Goal: Book appointment/travel/reservation

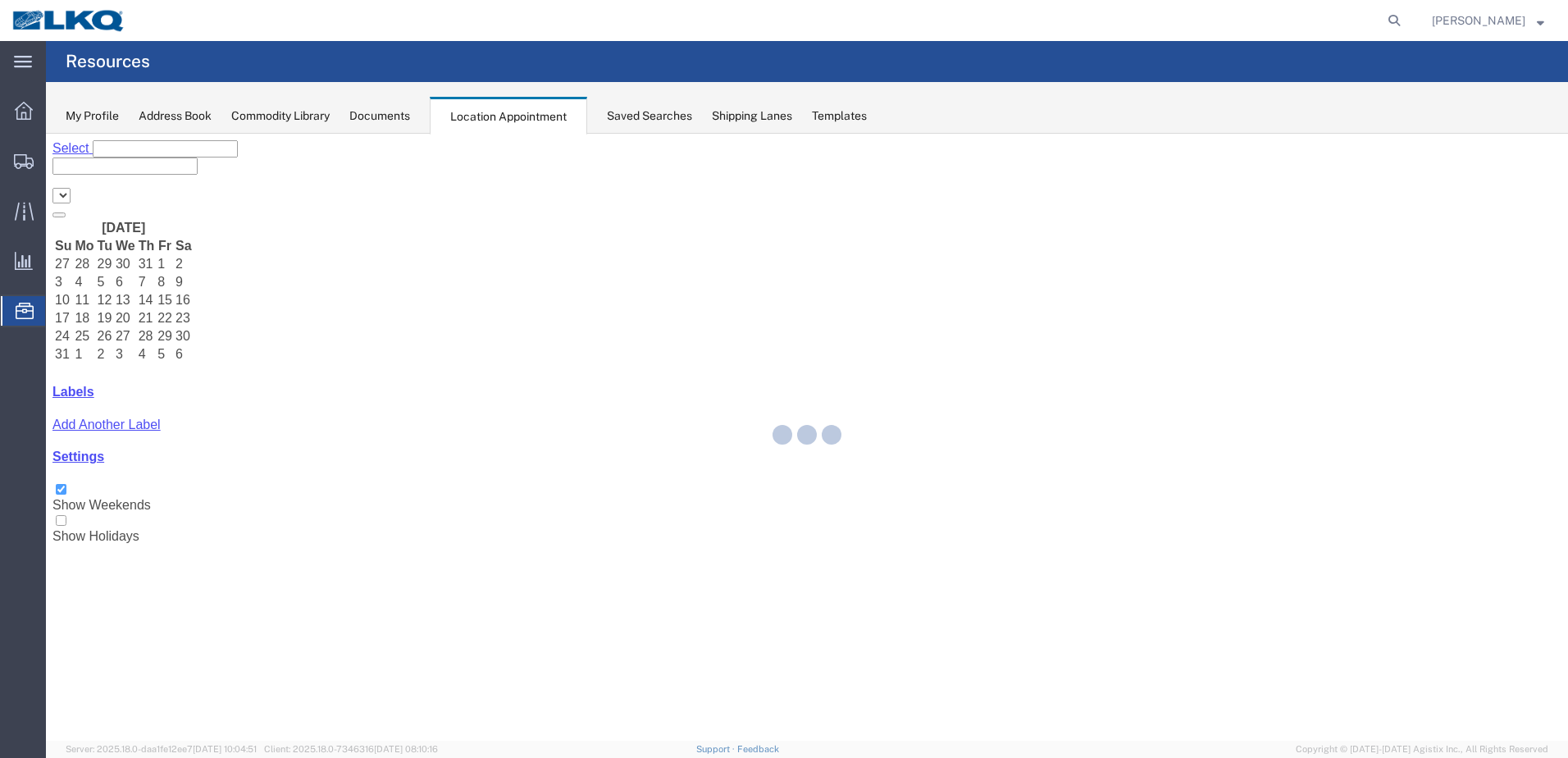
select select "28018"
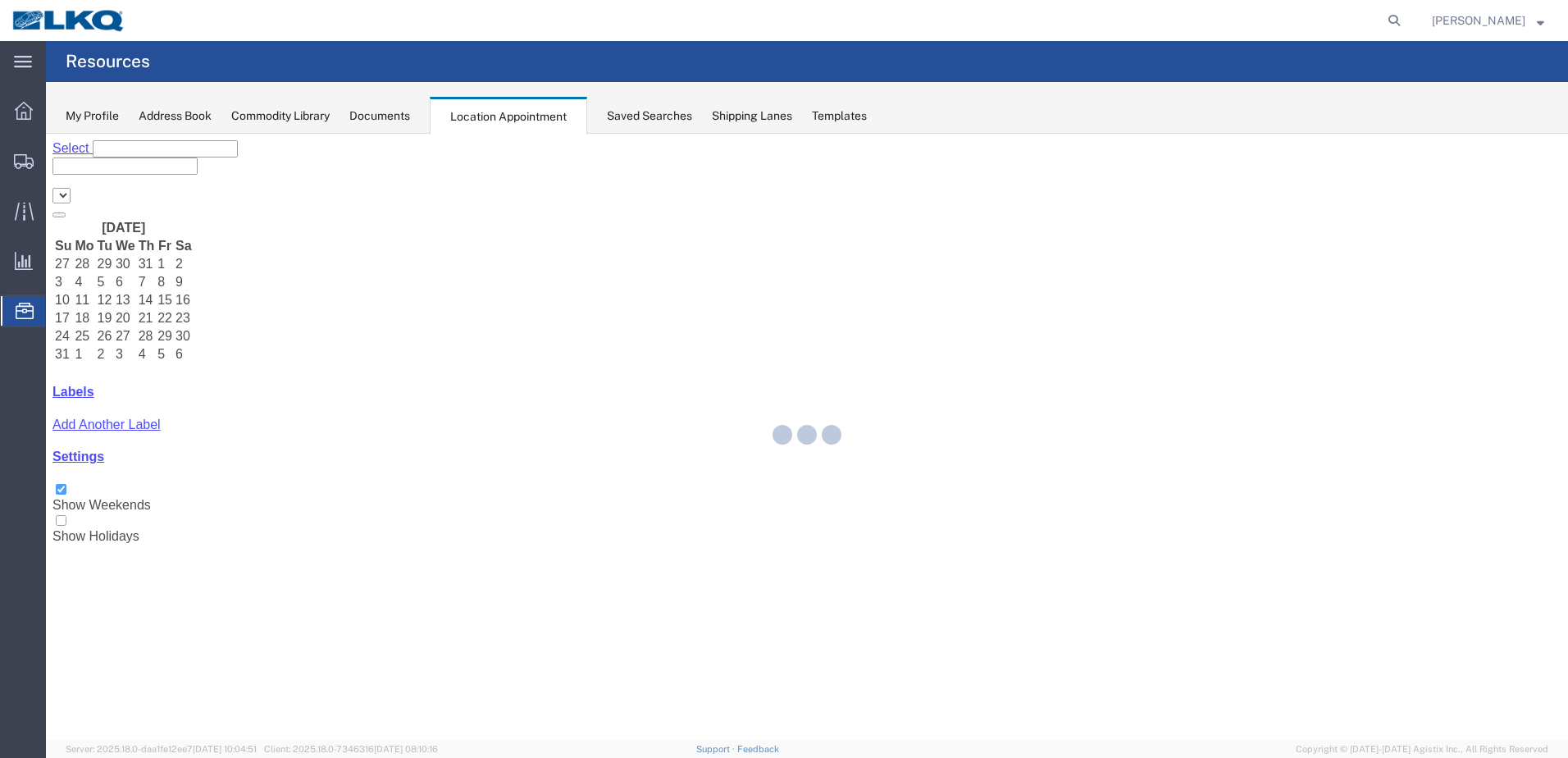
select select "28018"
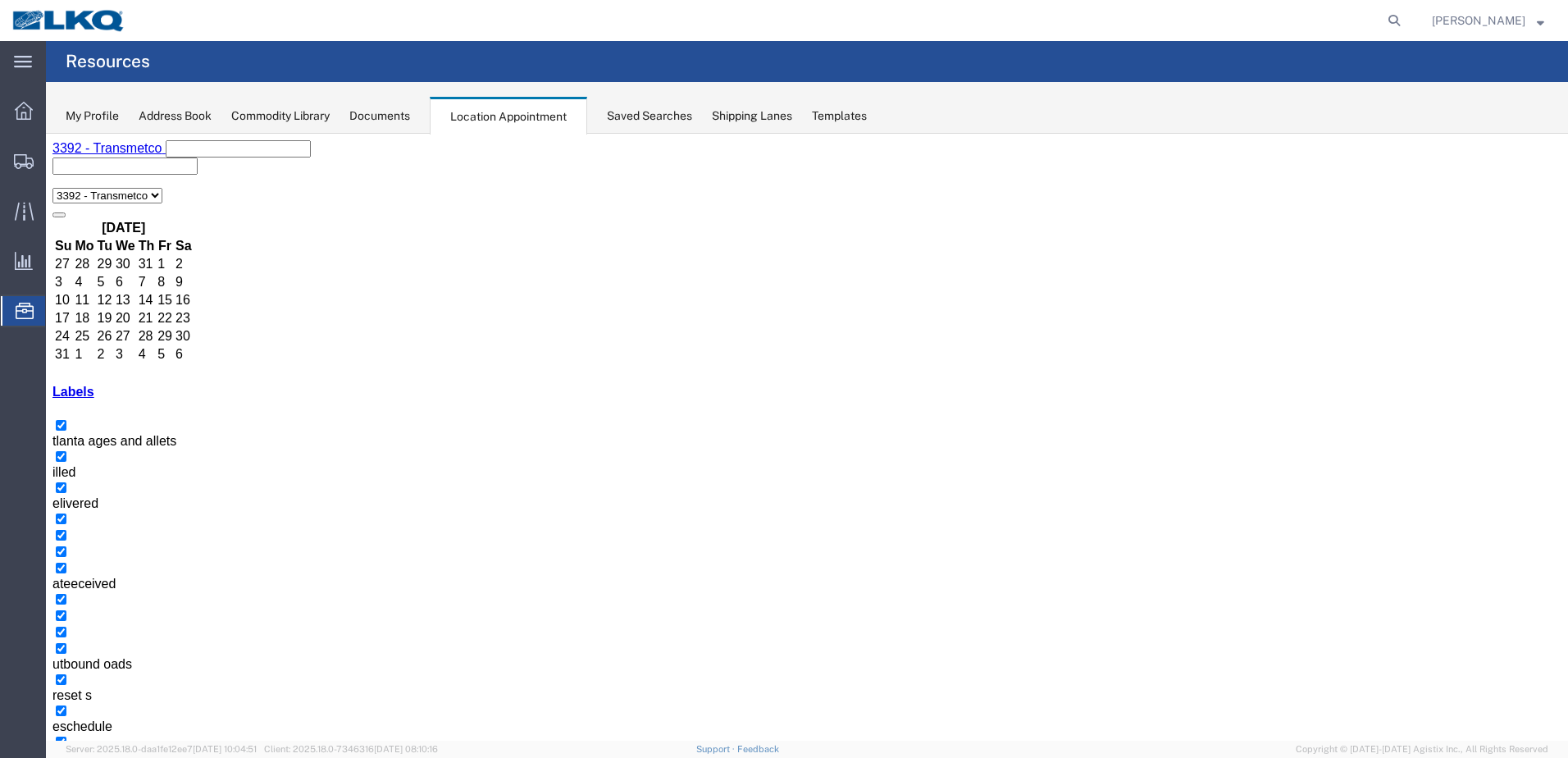
select select "1"
select select
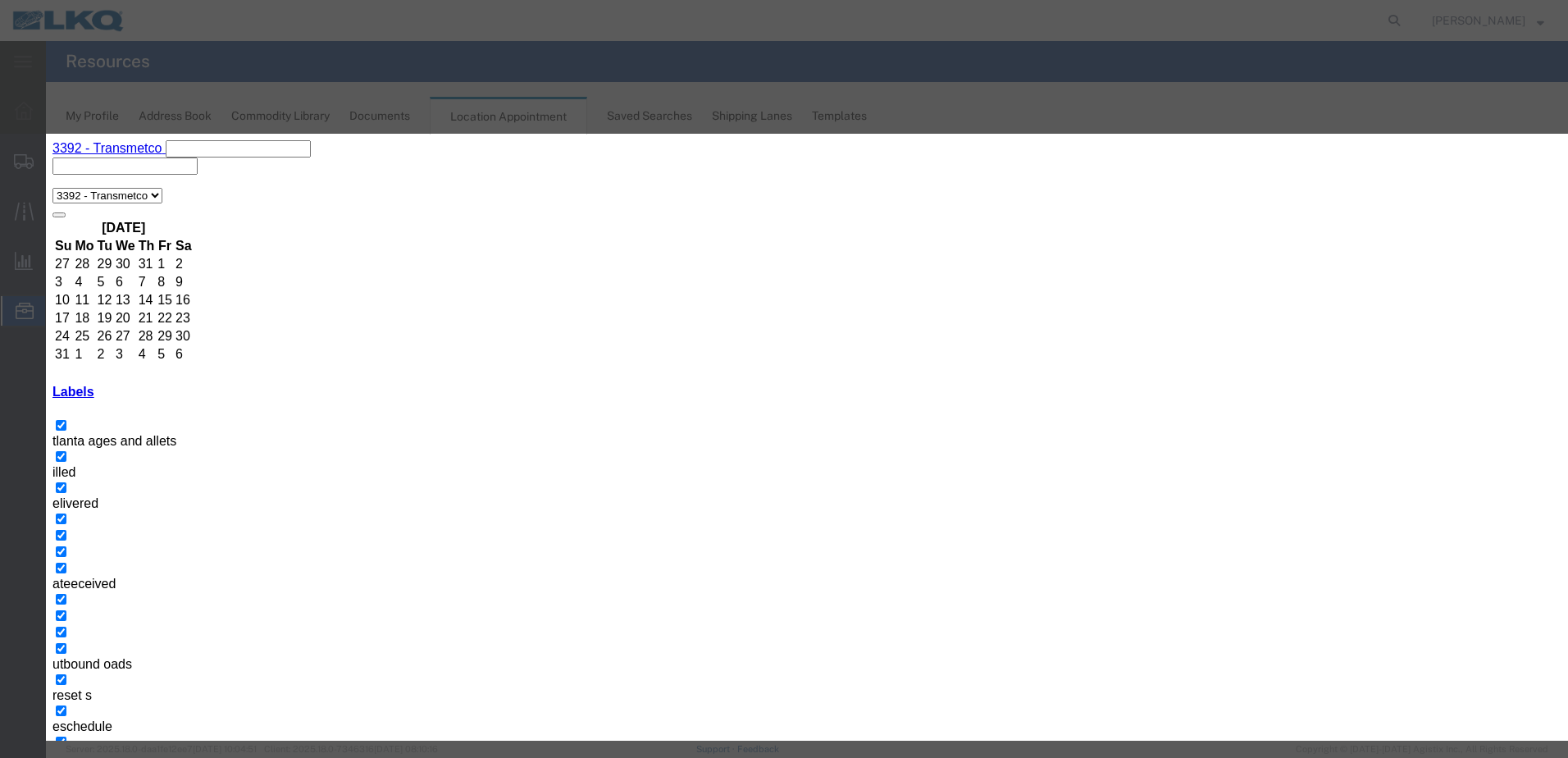
type input "Warehouse Returns"
type input "9:00 am"
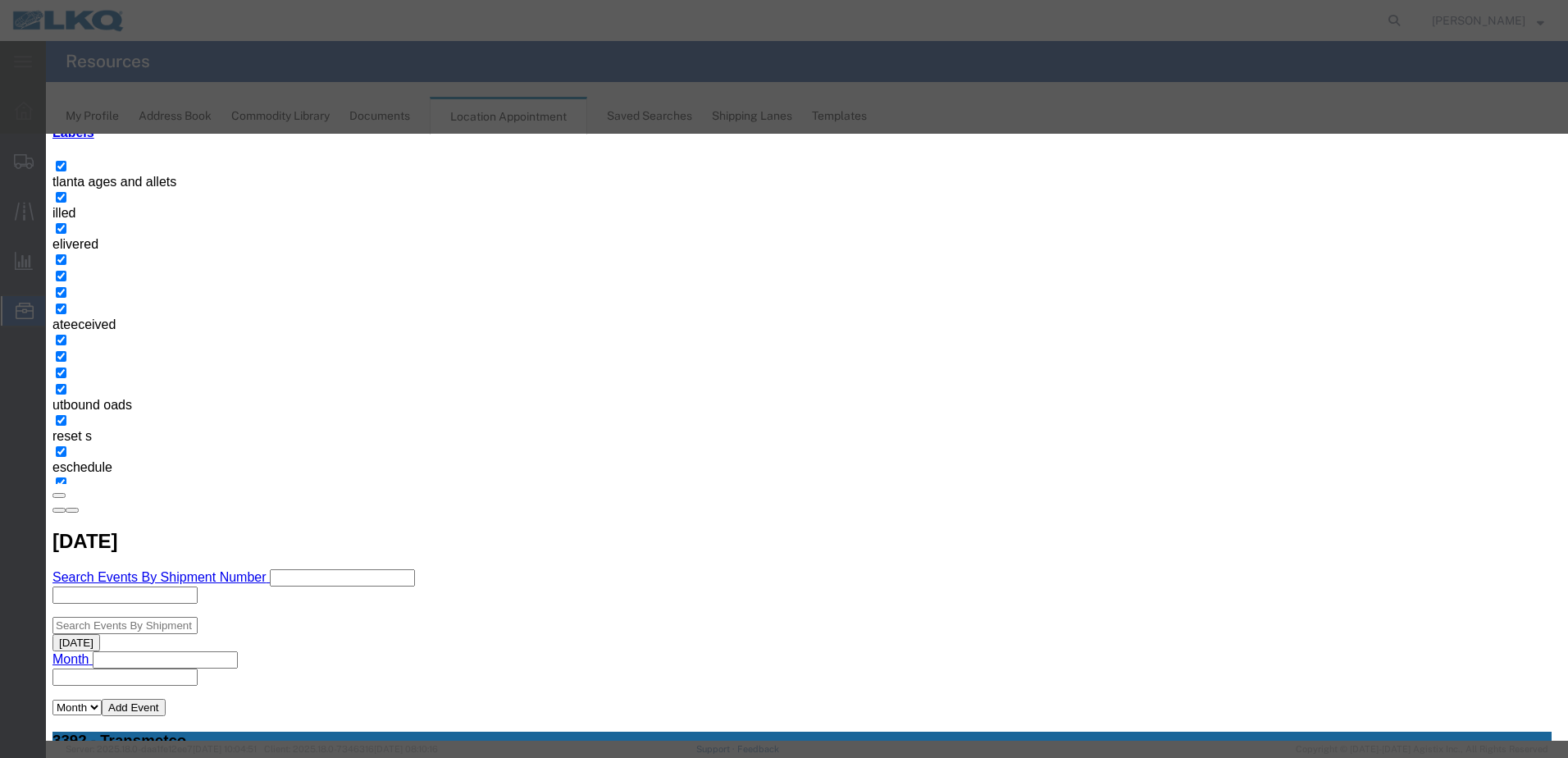
scroll to position [264, 0]
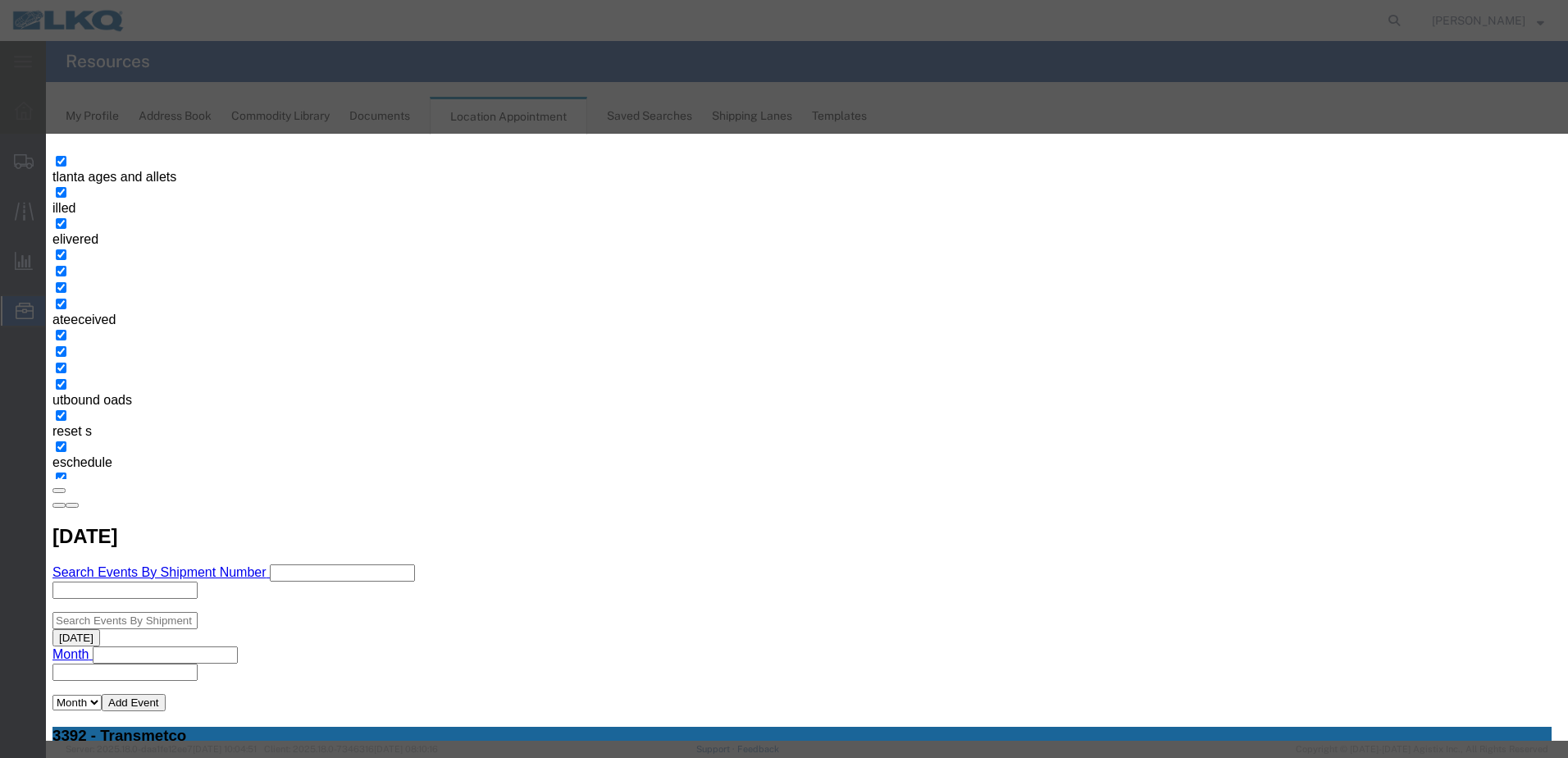
select select "24"
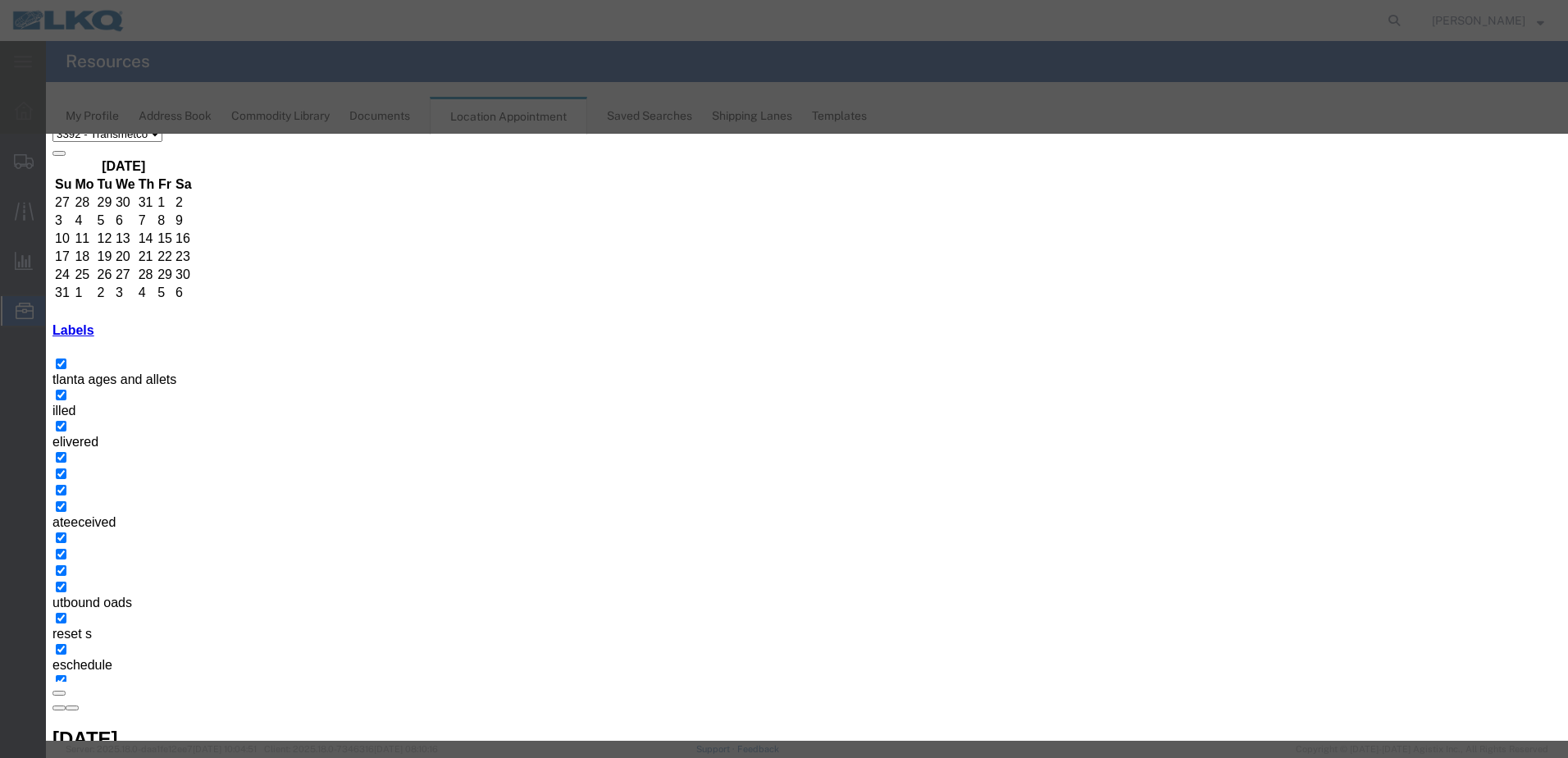
drag, startPoint x: 685, startPoint y: 242, endPoint x: 532, endPoint y: 245, distance: 153.0
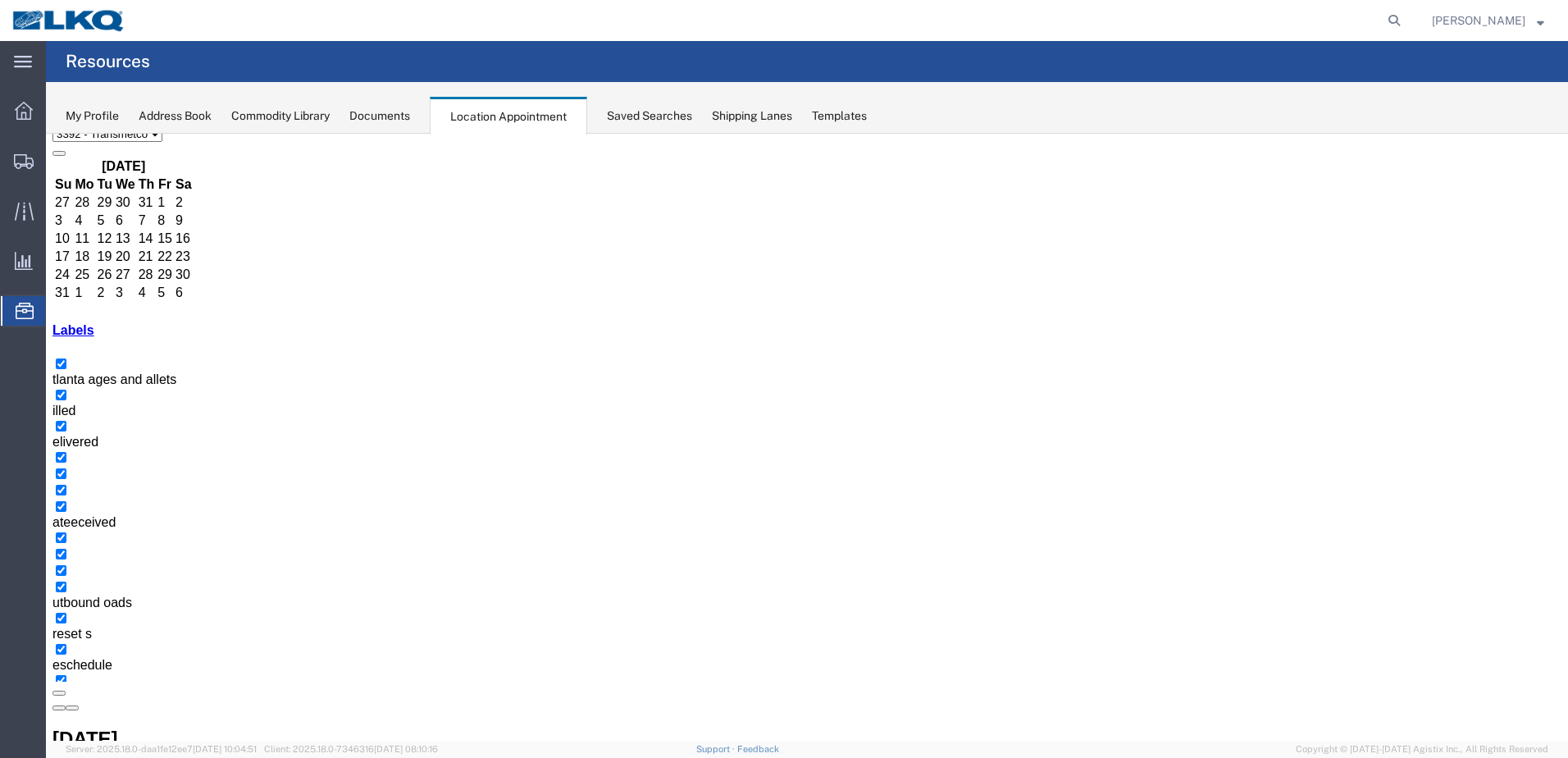
scroll to position [0, 0]
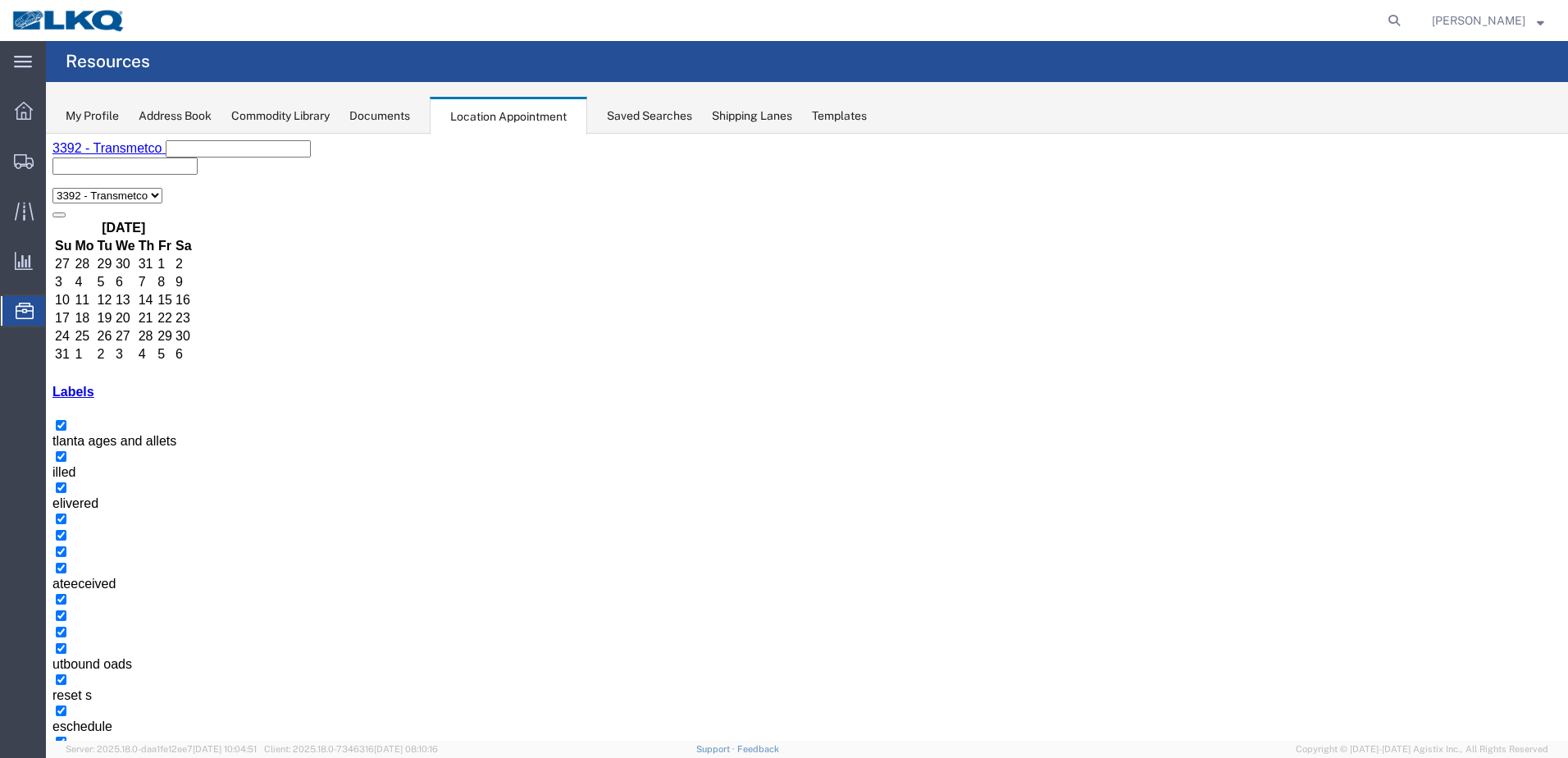
select select "1"
select select
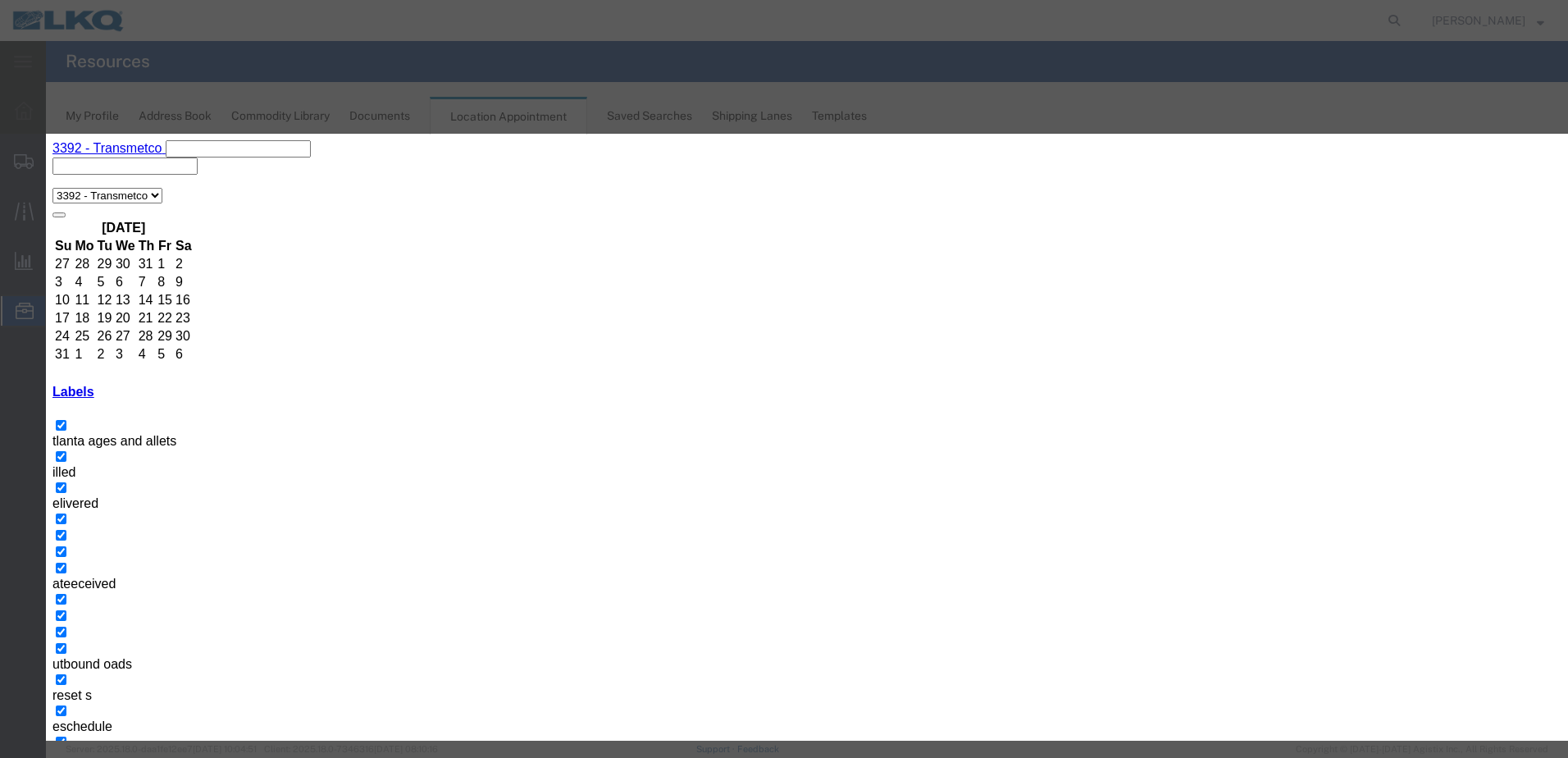
paste input "Warehouse Returns"
type input "Warehouse Returns"
type input "9:00 a"
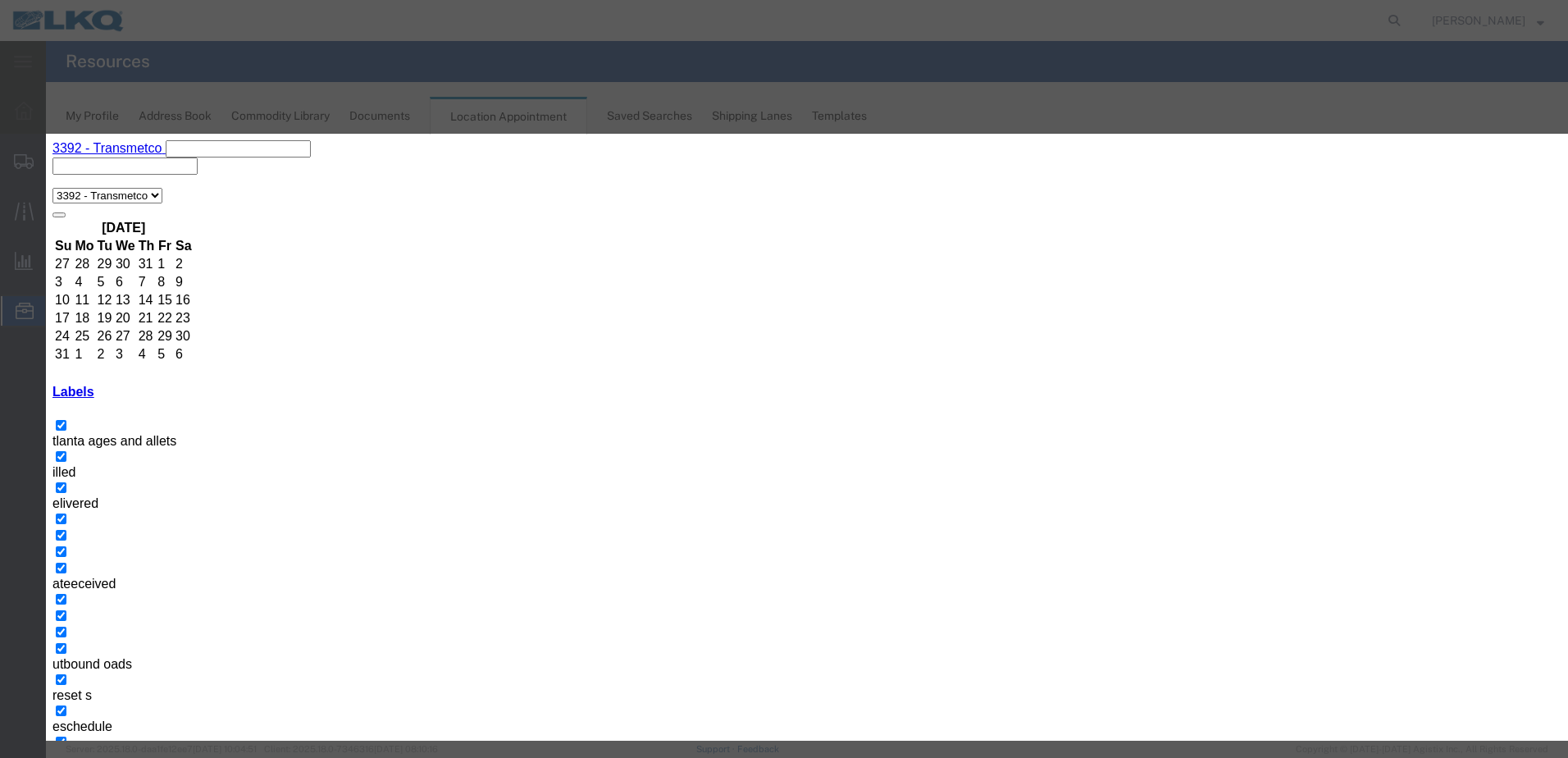
select select "24"
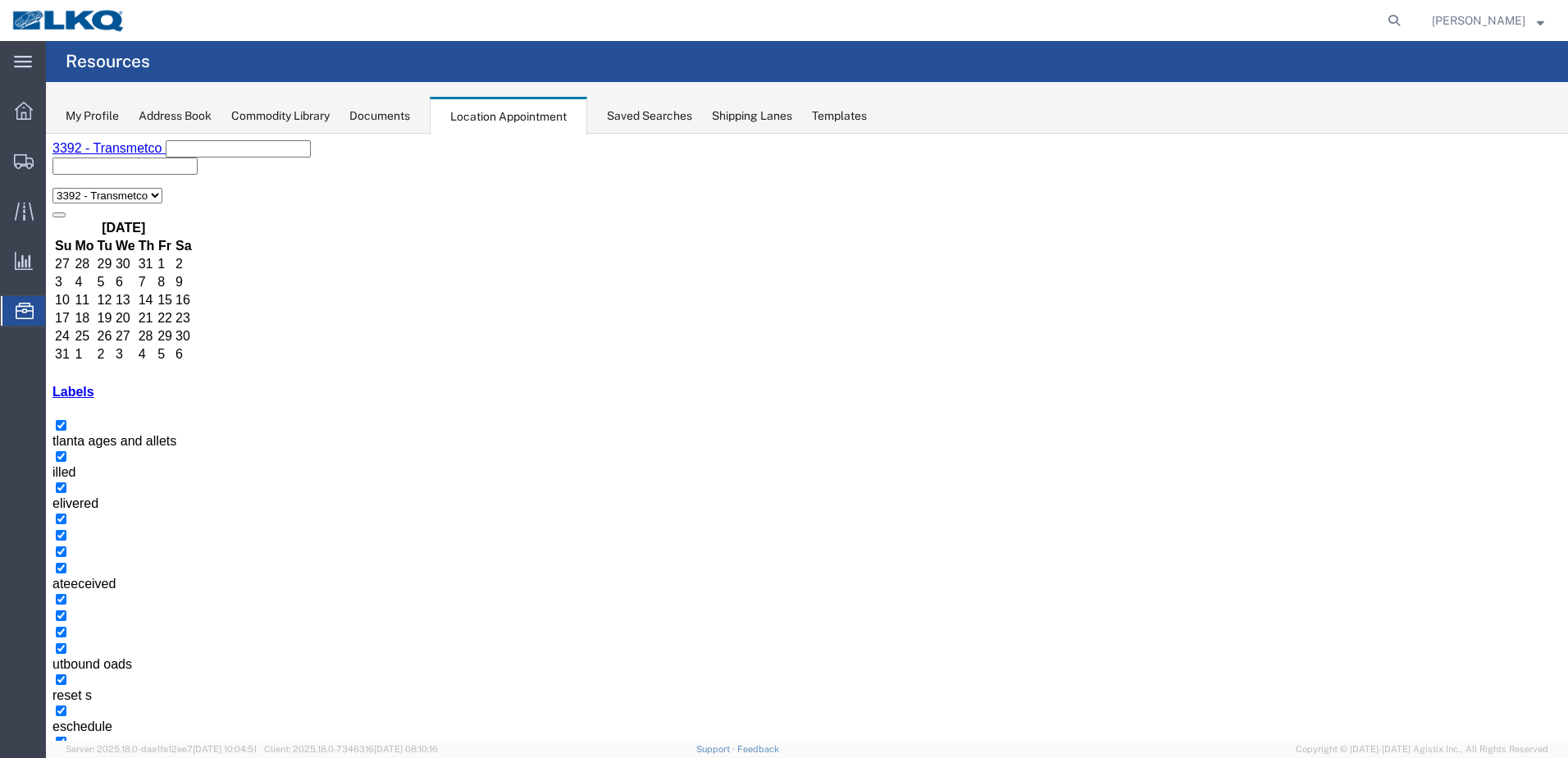
select select "1"
select select
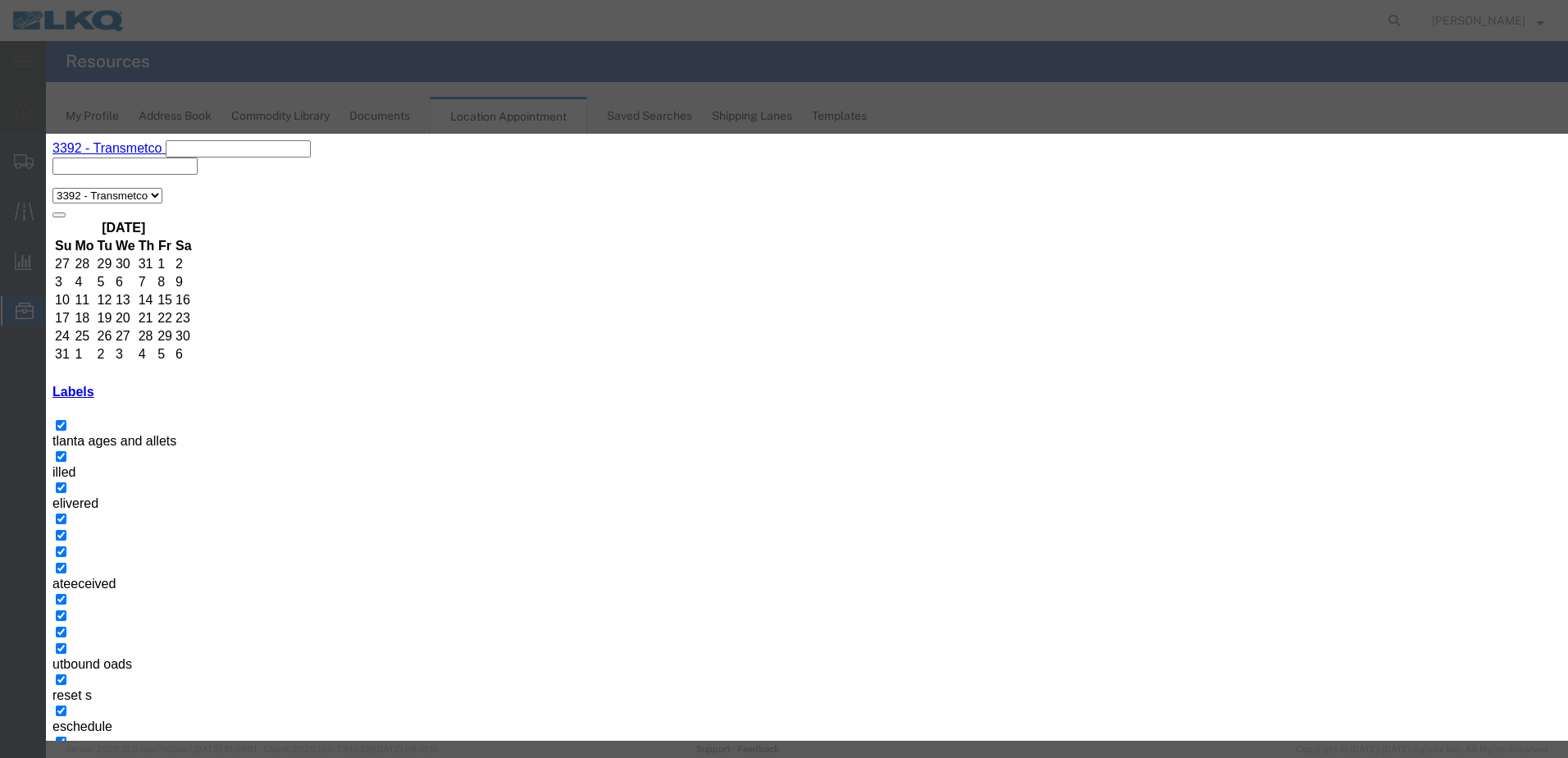
paste input "Warehouse Returns"
type input "Warehouse Returns"
type input "9:00 a"
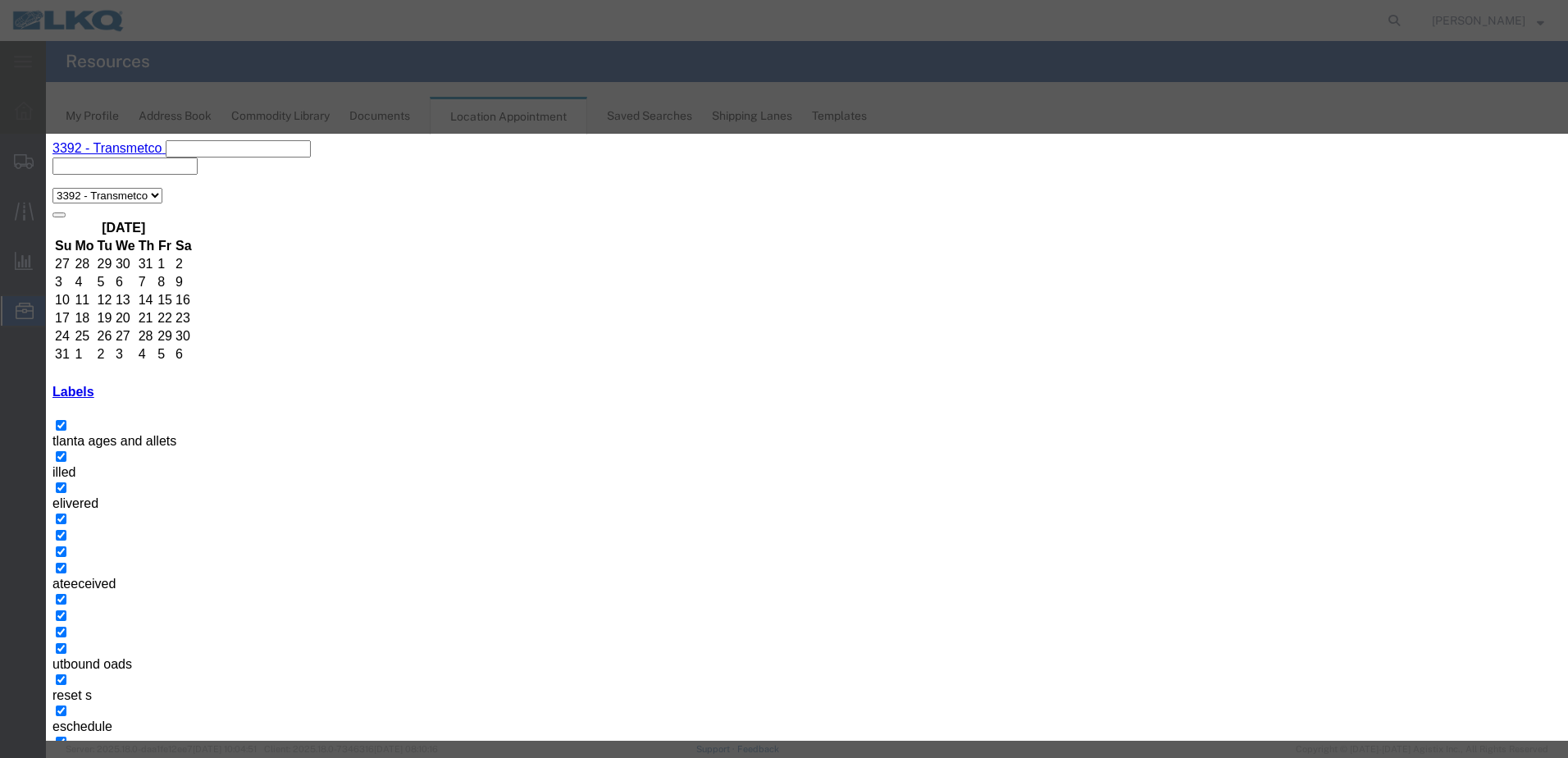
select select "24"
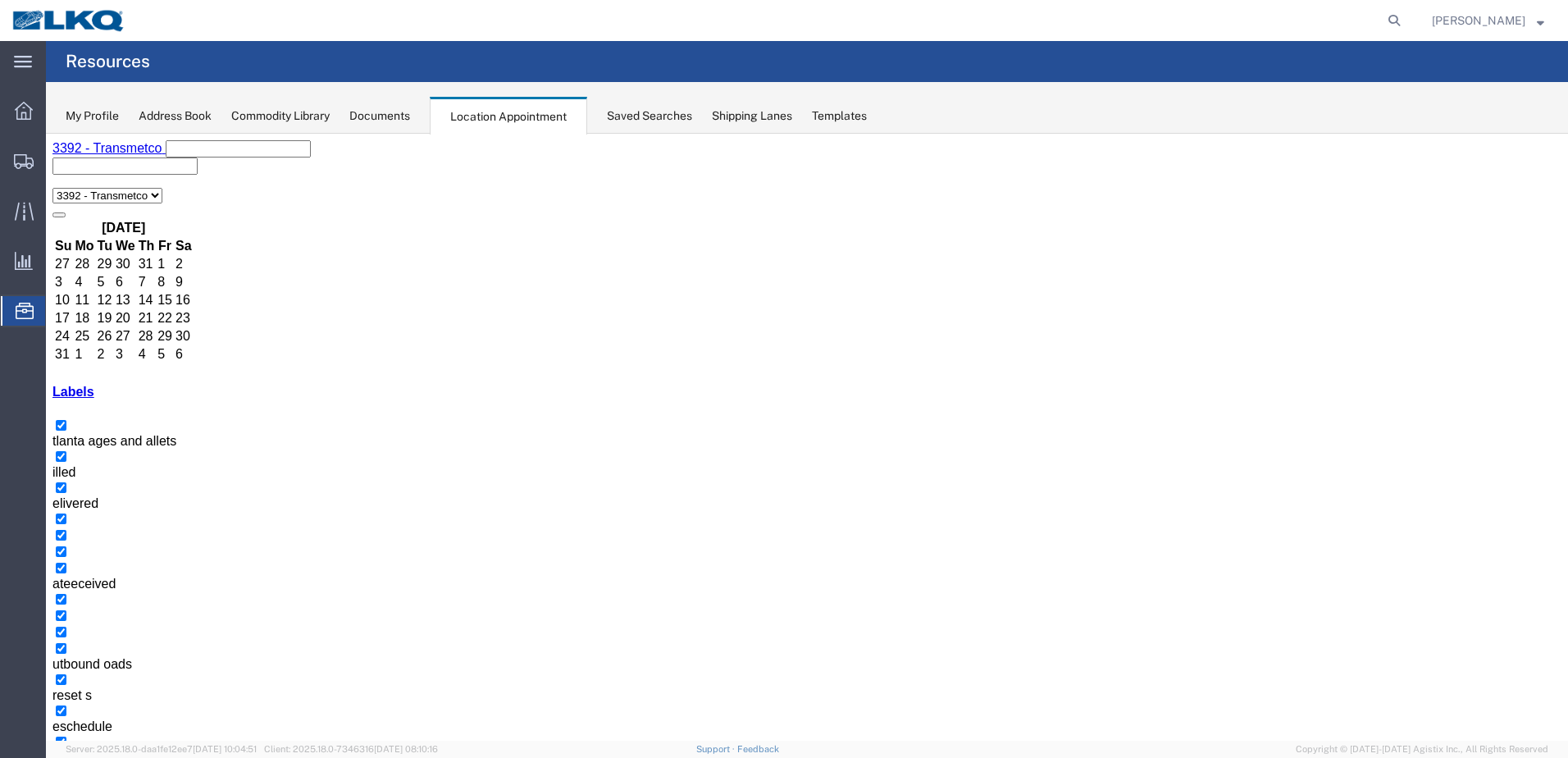
select select "1"
select select "24"
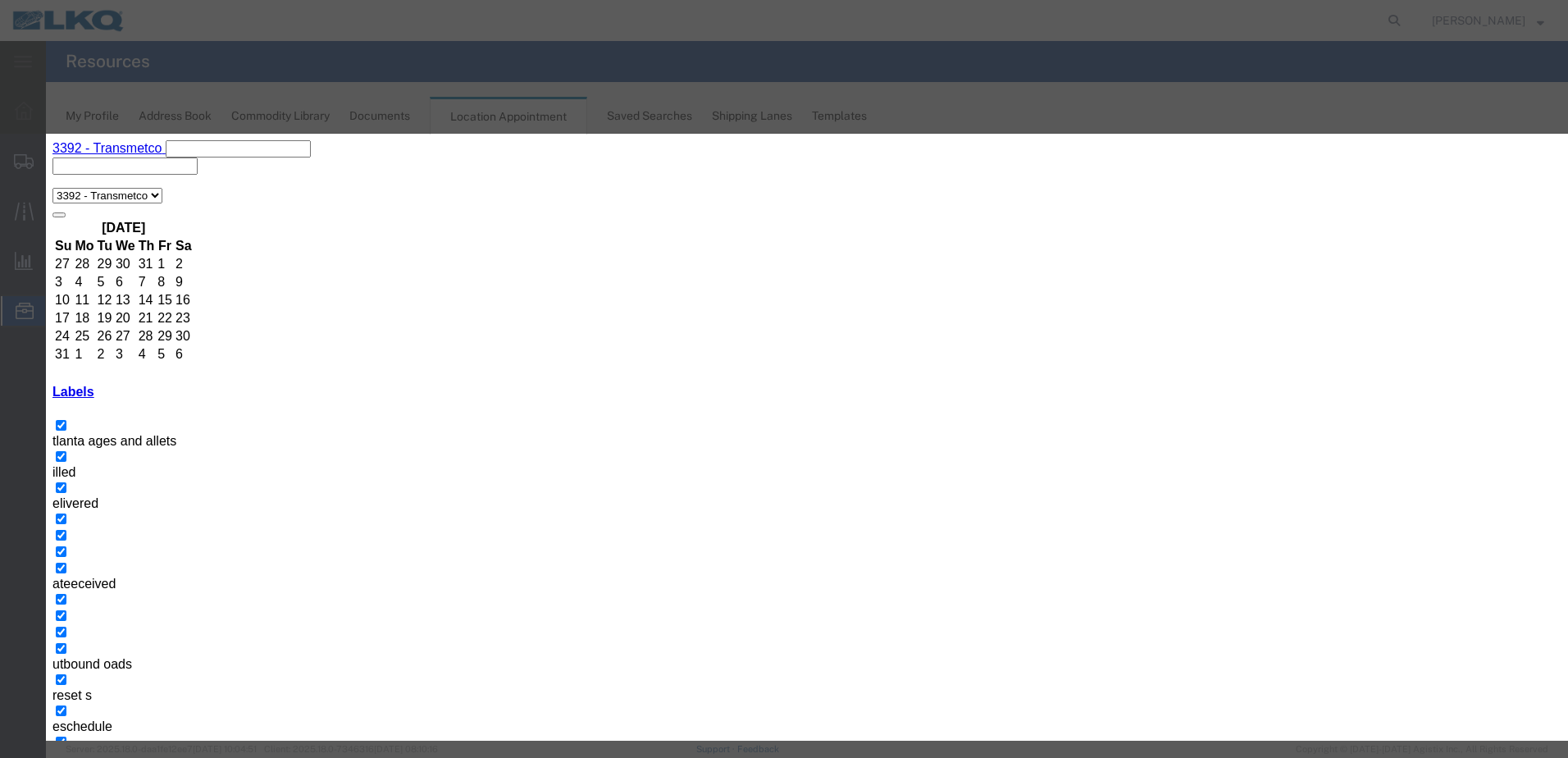
type input "11:00 AM"
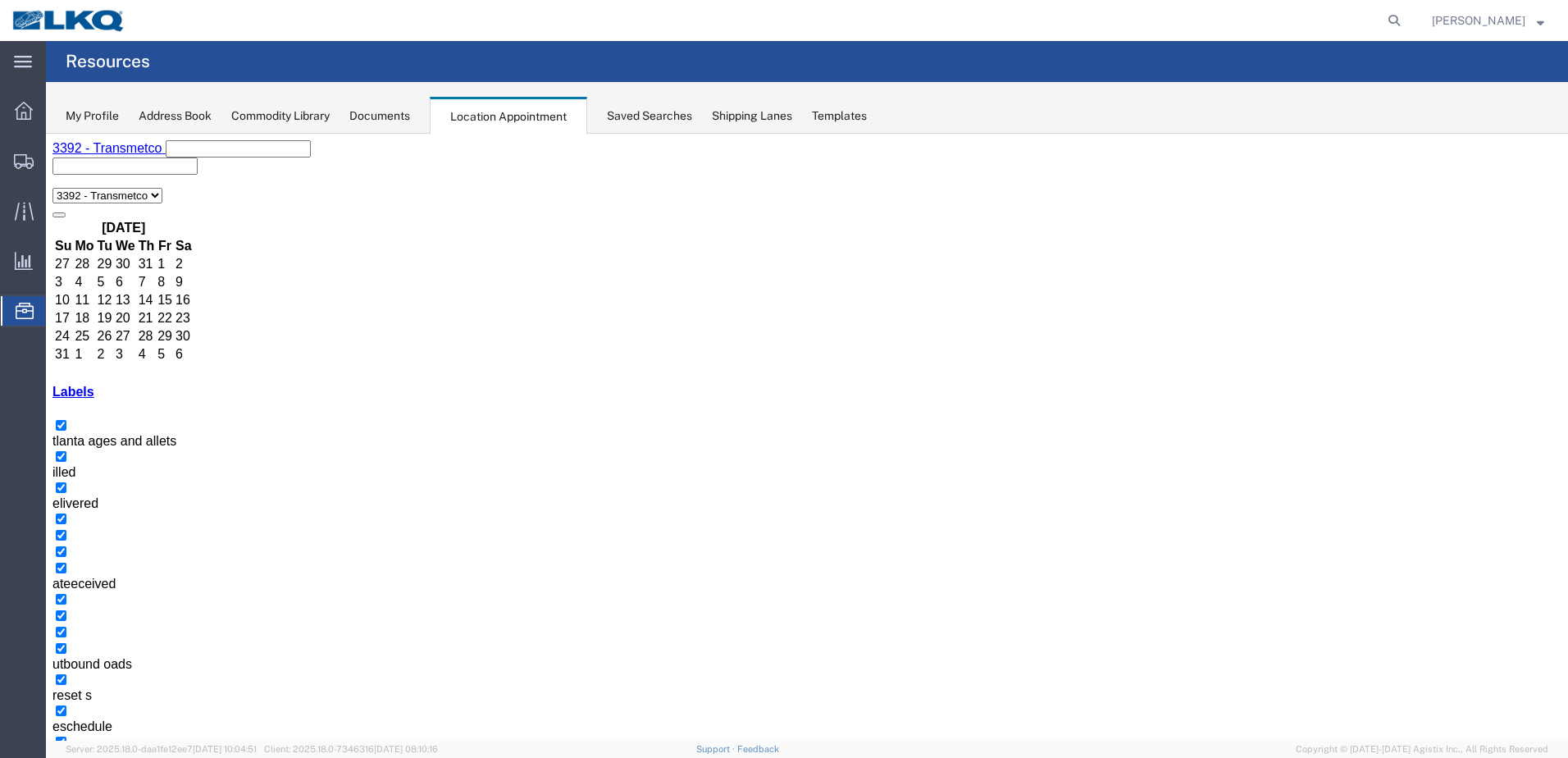
select select "1"
select select
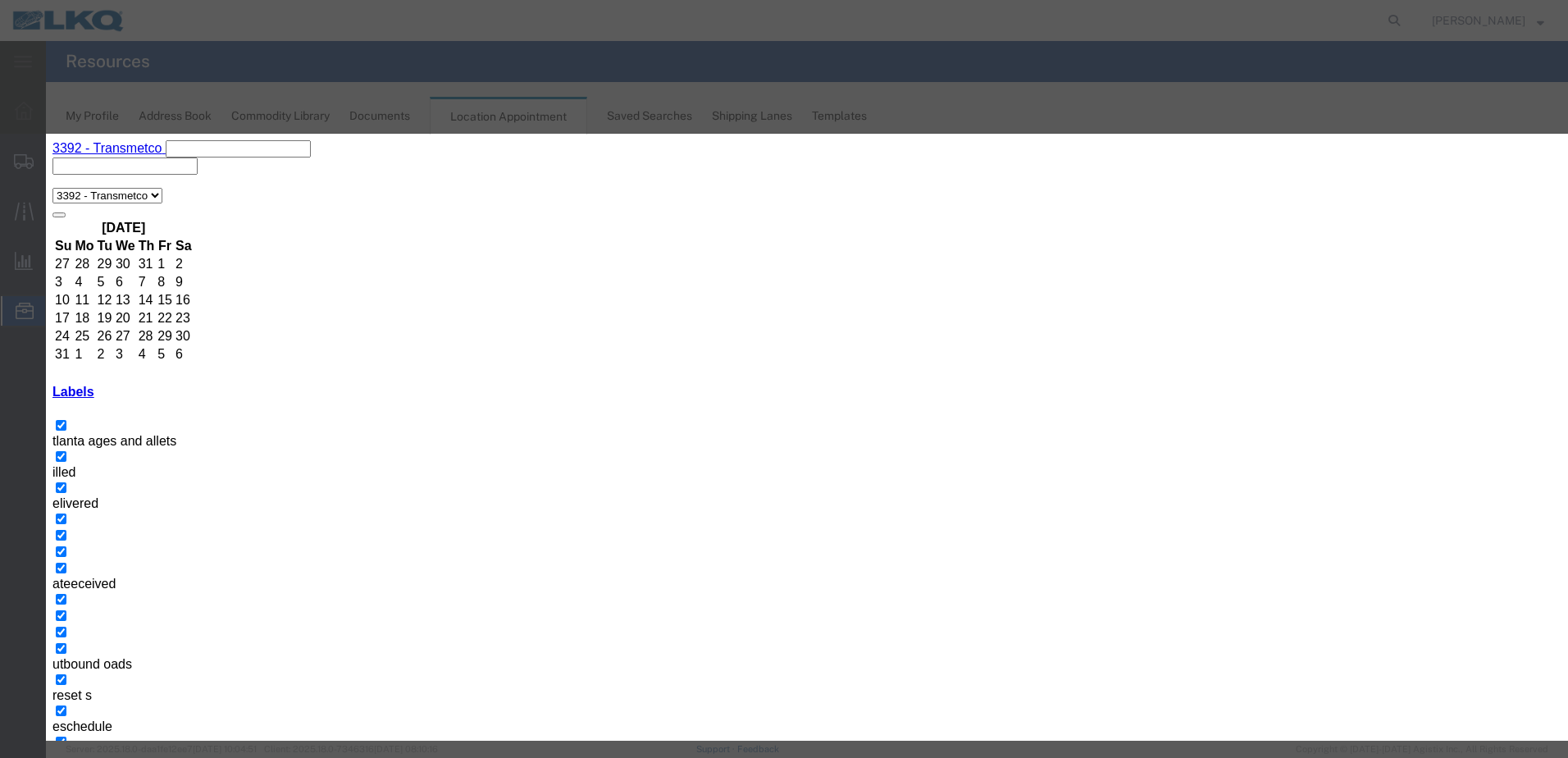
type input "T31402- Metal Exchange- Dump"
drag, startPoint x: 843, startPoint y: 291, endPoint x: 845, endPoint y: 299, distance: 8.2
type input "7:00 am"
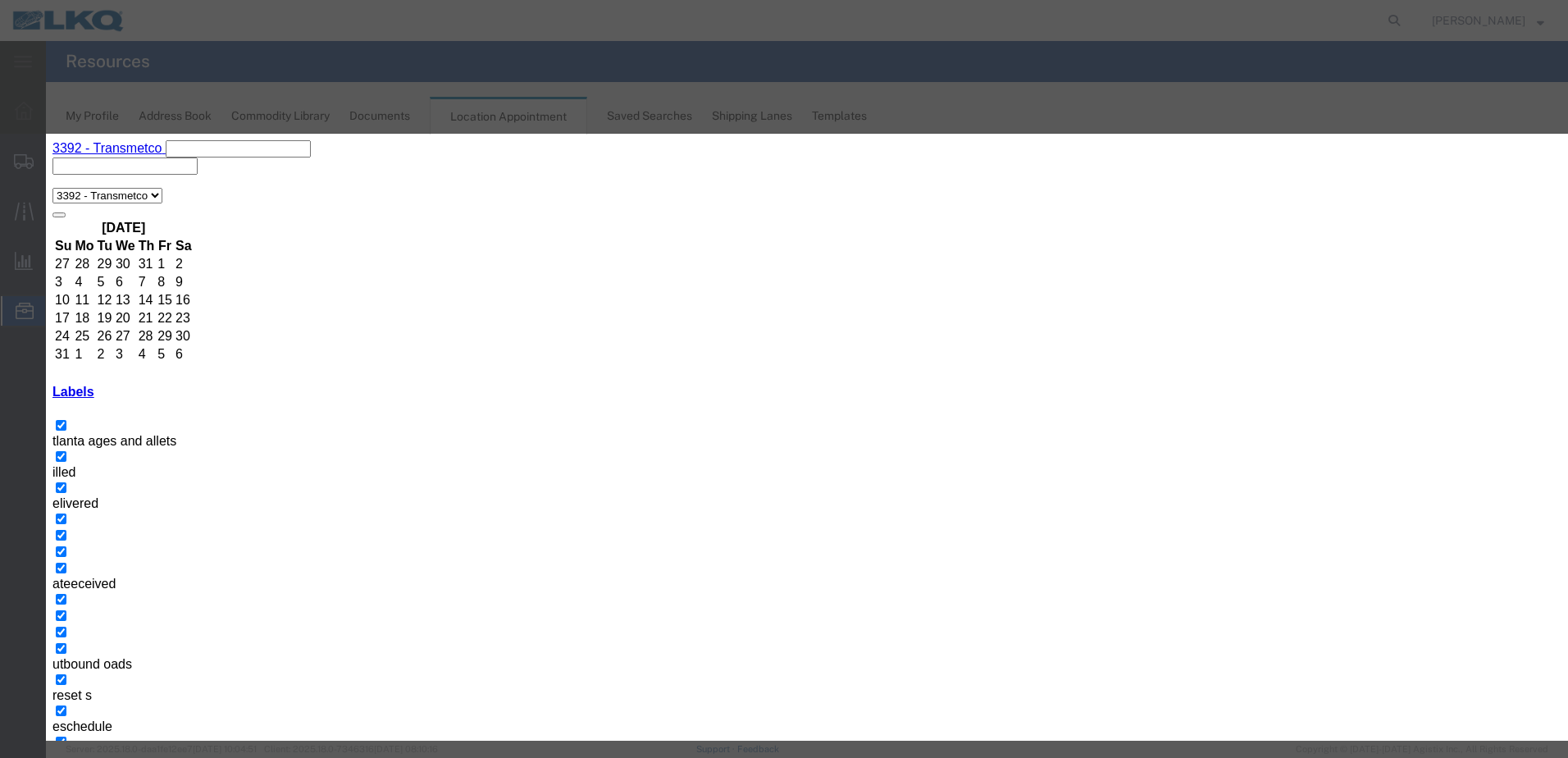
type input "th"
select select "23"
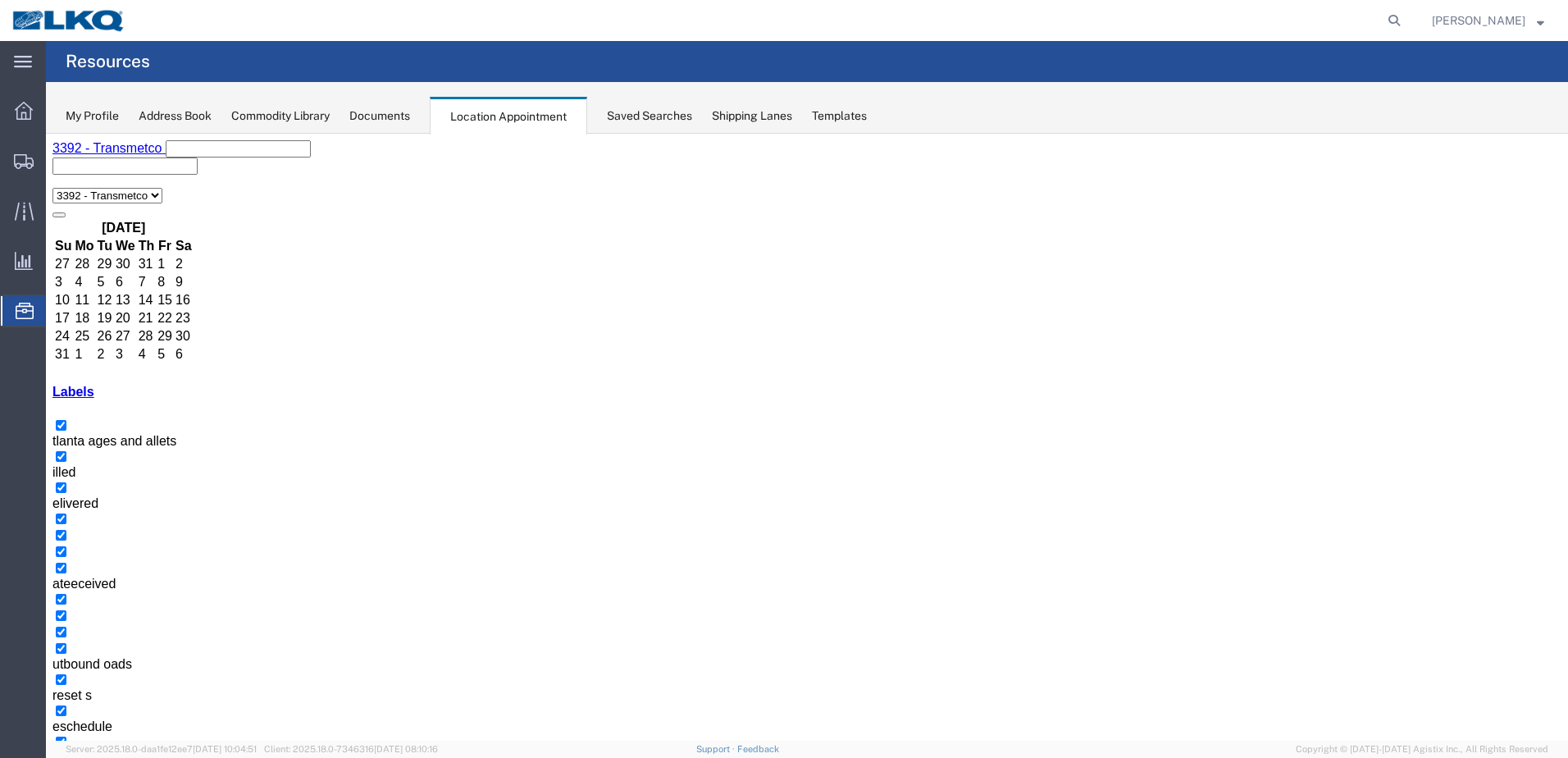
drag, startPoint x: 958, startPoint y: 371, endPoint x: 1143, endPoint y: 444, distance: 198.9
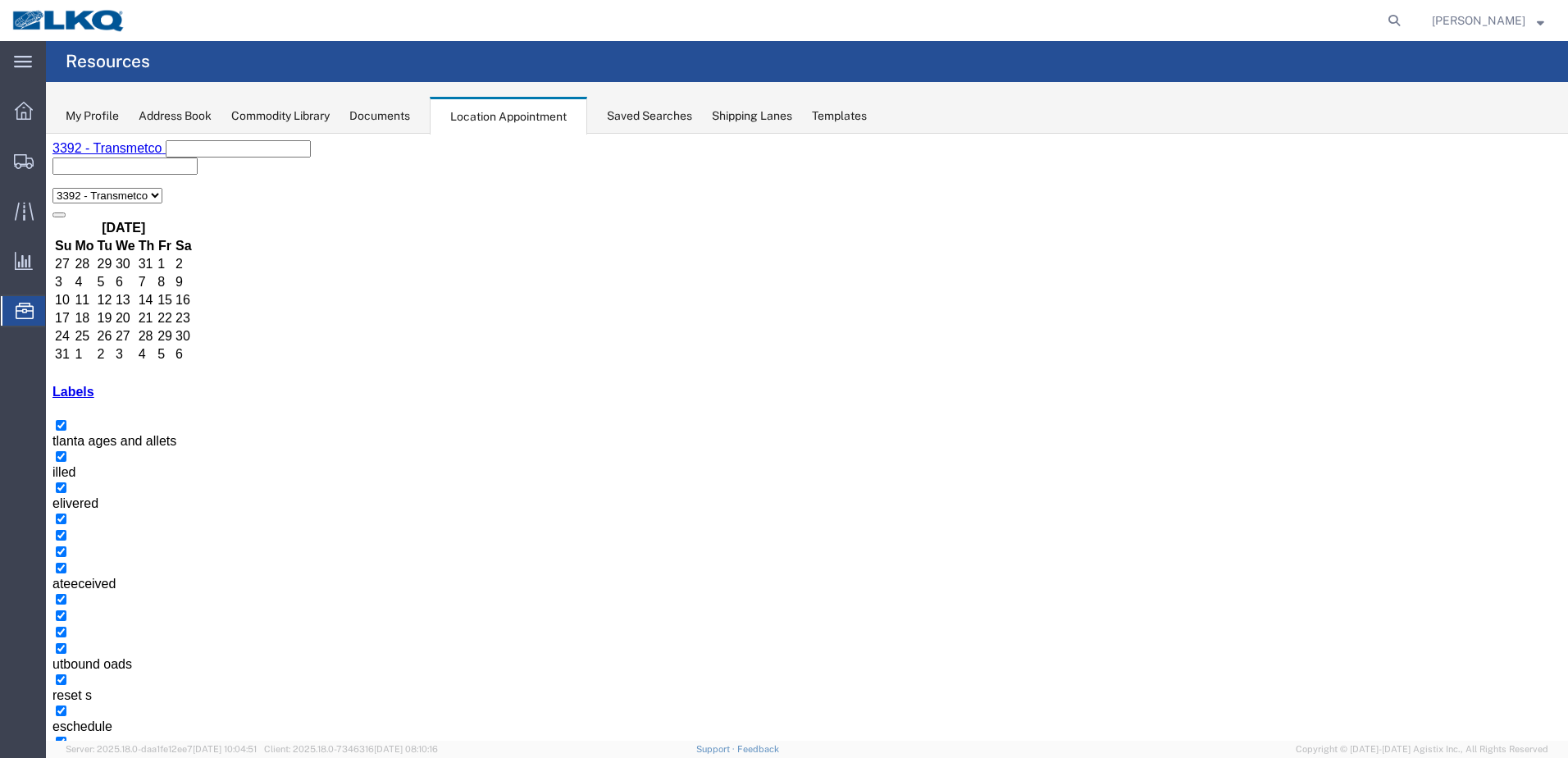
select select "1"
select select "23"
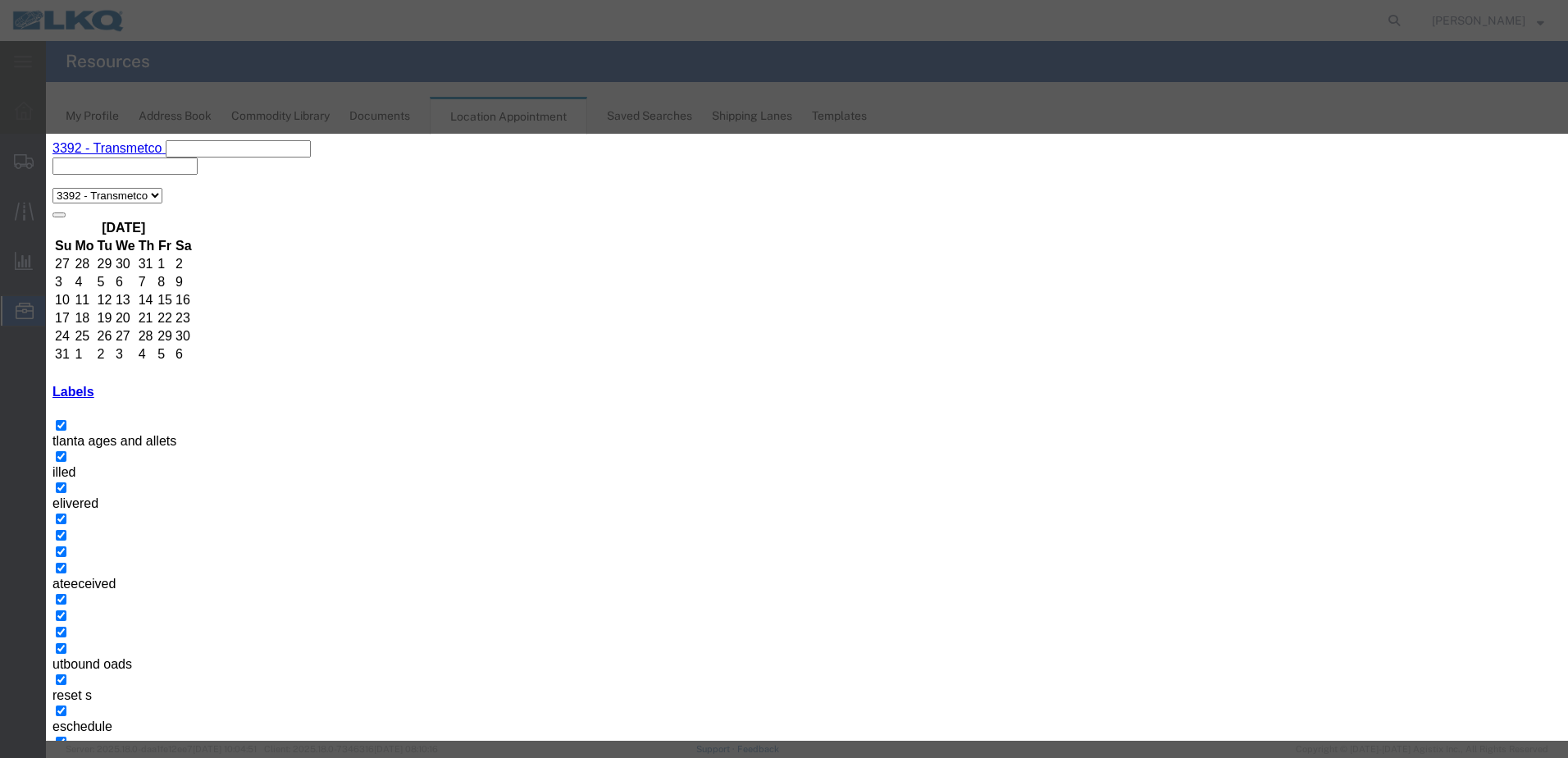
type input "11:00 AM"
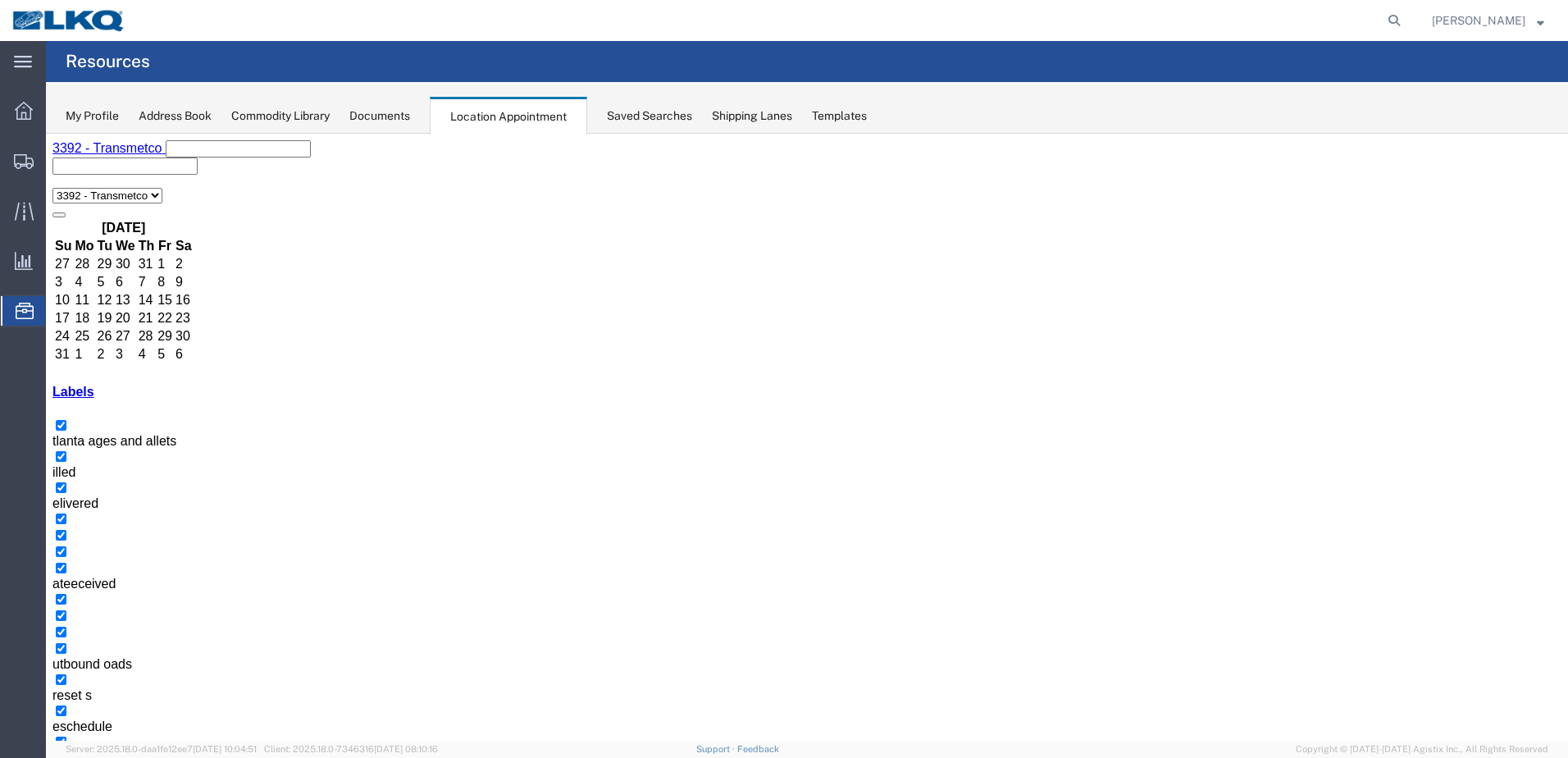
drag, startPoint x: 693, startPoint y: 310, endPoint x: 753, endPoint y: 342, distance: 68.0
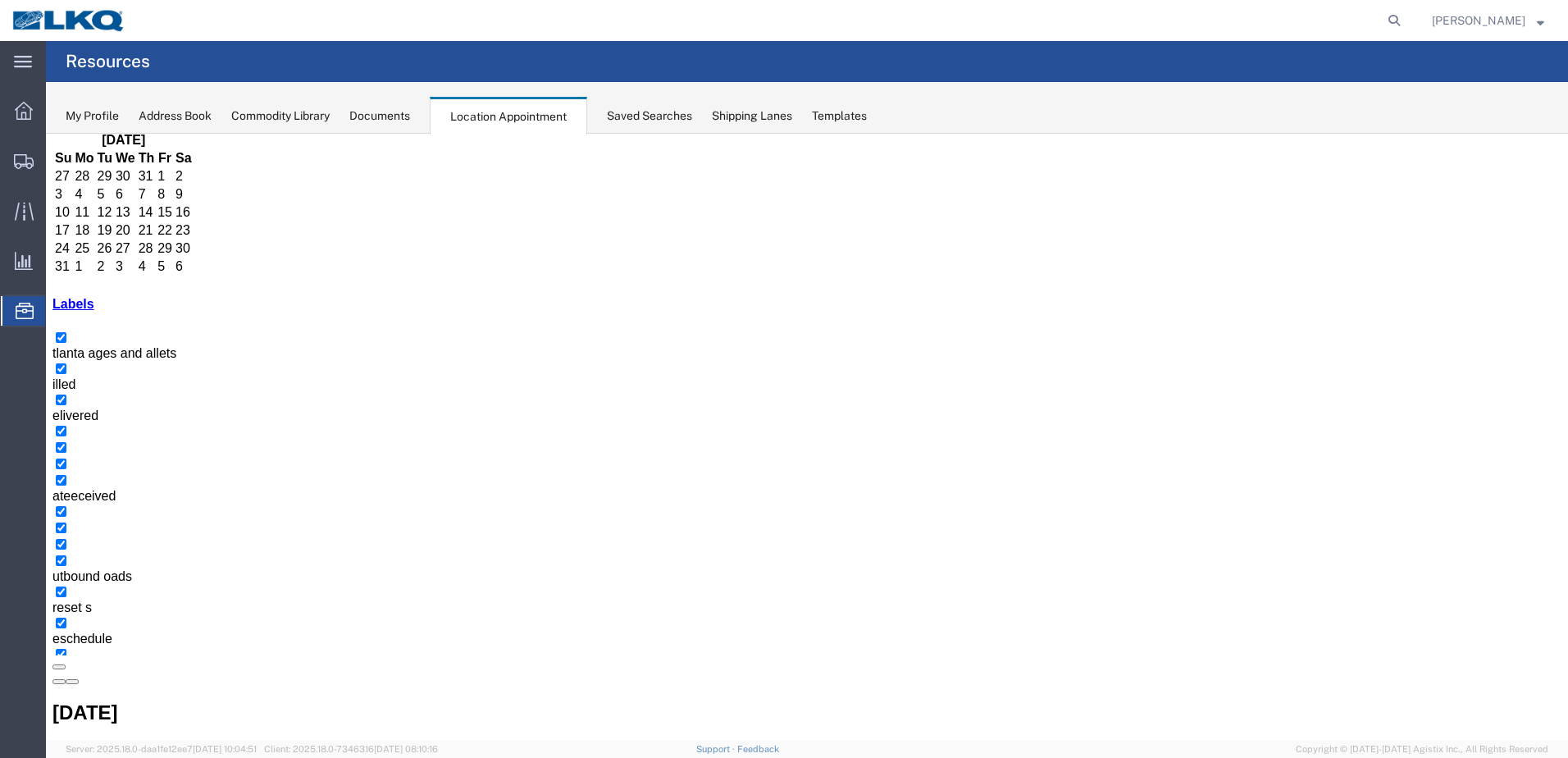
scroll to position [156, 0]
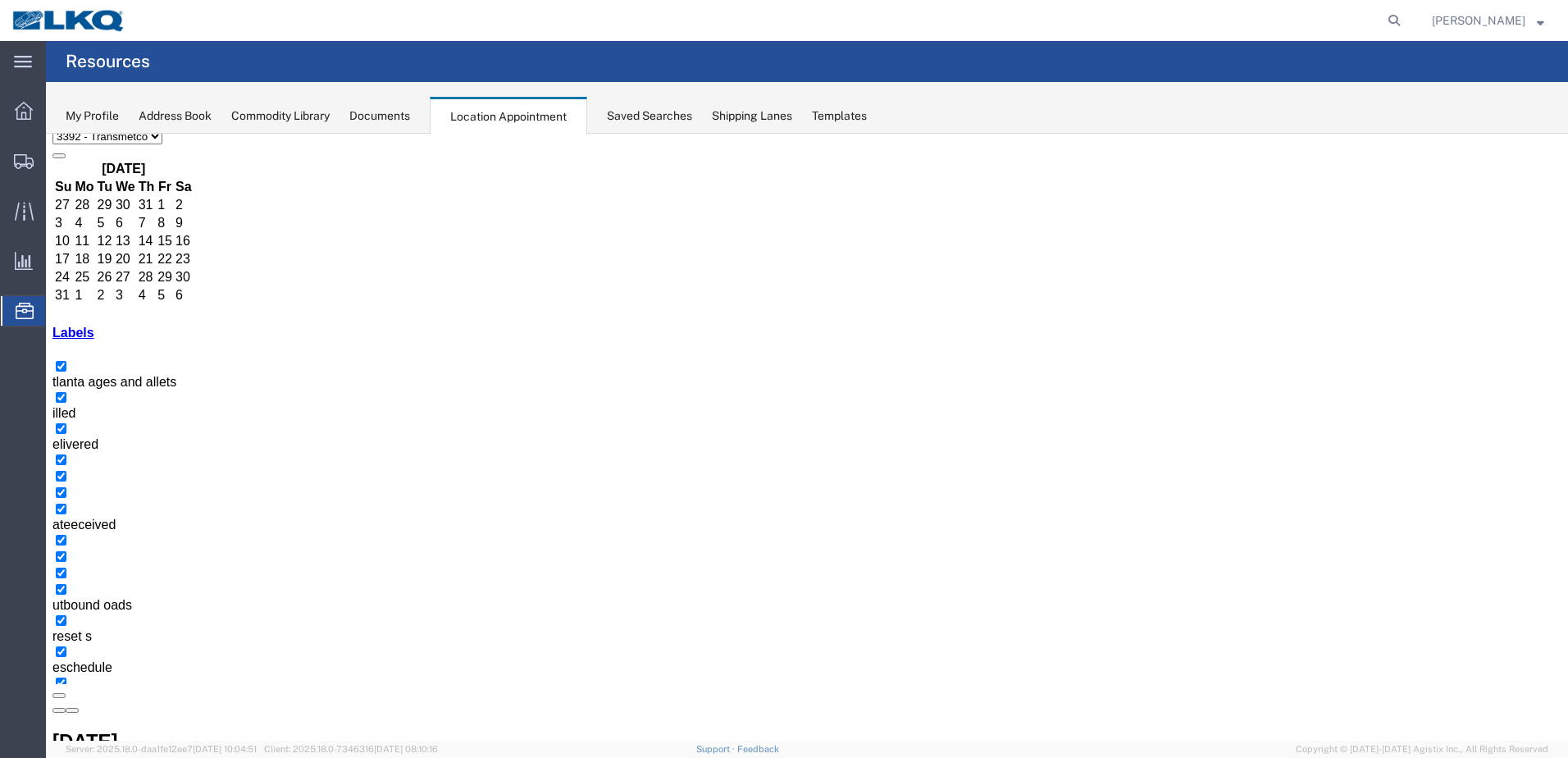
scroll to position [45, 0]
